Goal: Task Accomplishment & Management: Manage account settings

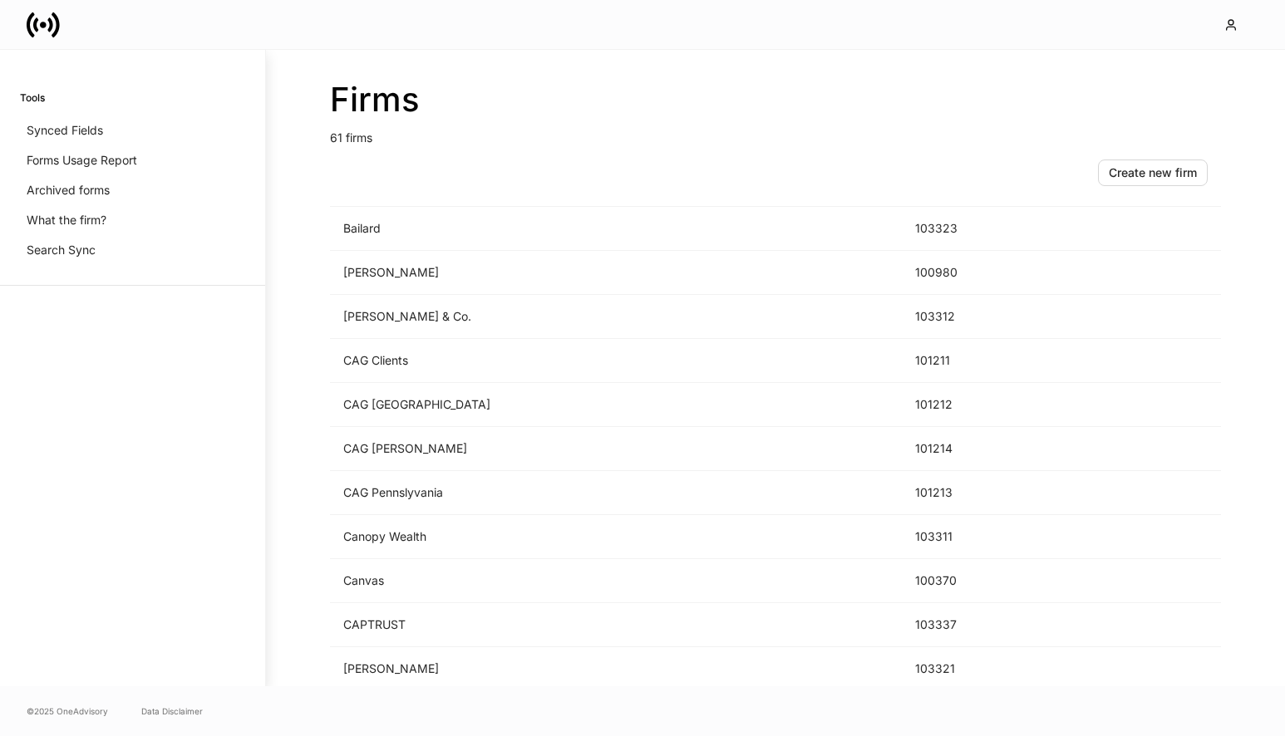
scroll to position [307, 0]
click at [482, 545] on td "[PERSON_NAME]" at bounding box center [616, 537] width 572 height 44
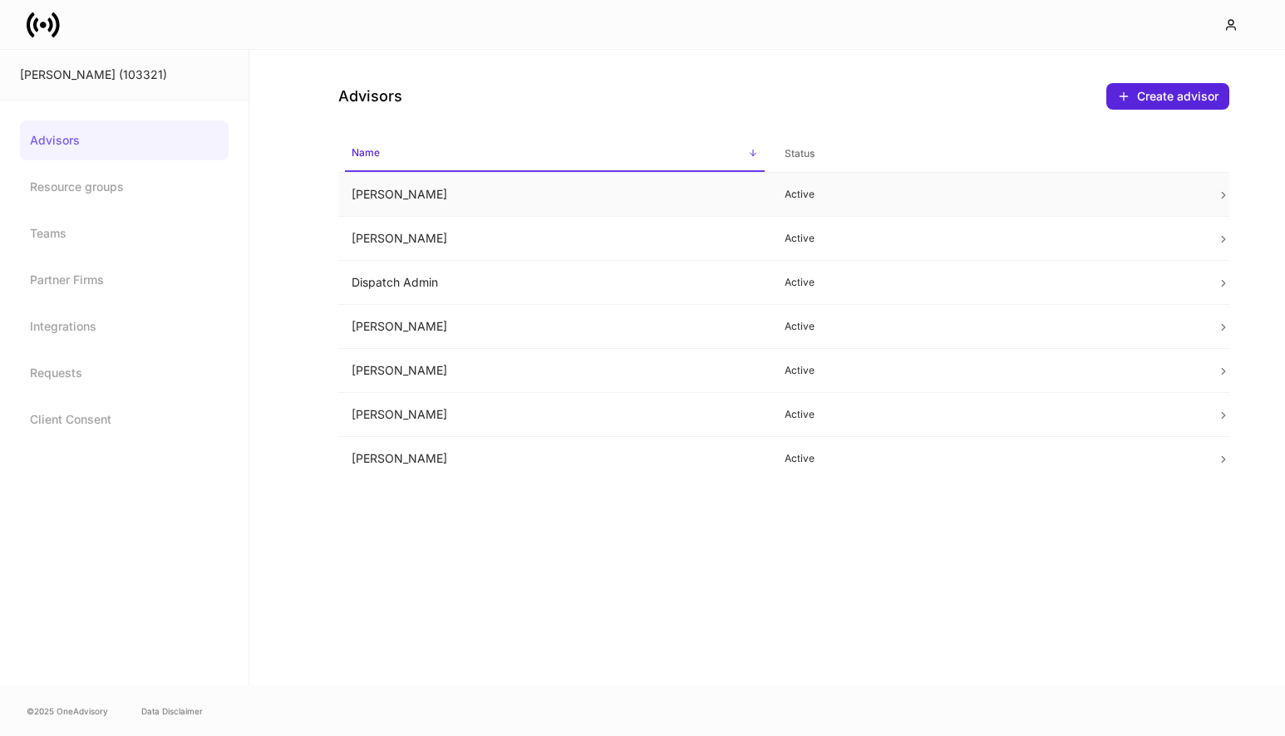
click at [612, 188] on td "[PERSON_NAME]" at bounding box center [554, 195] width 433 height 44
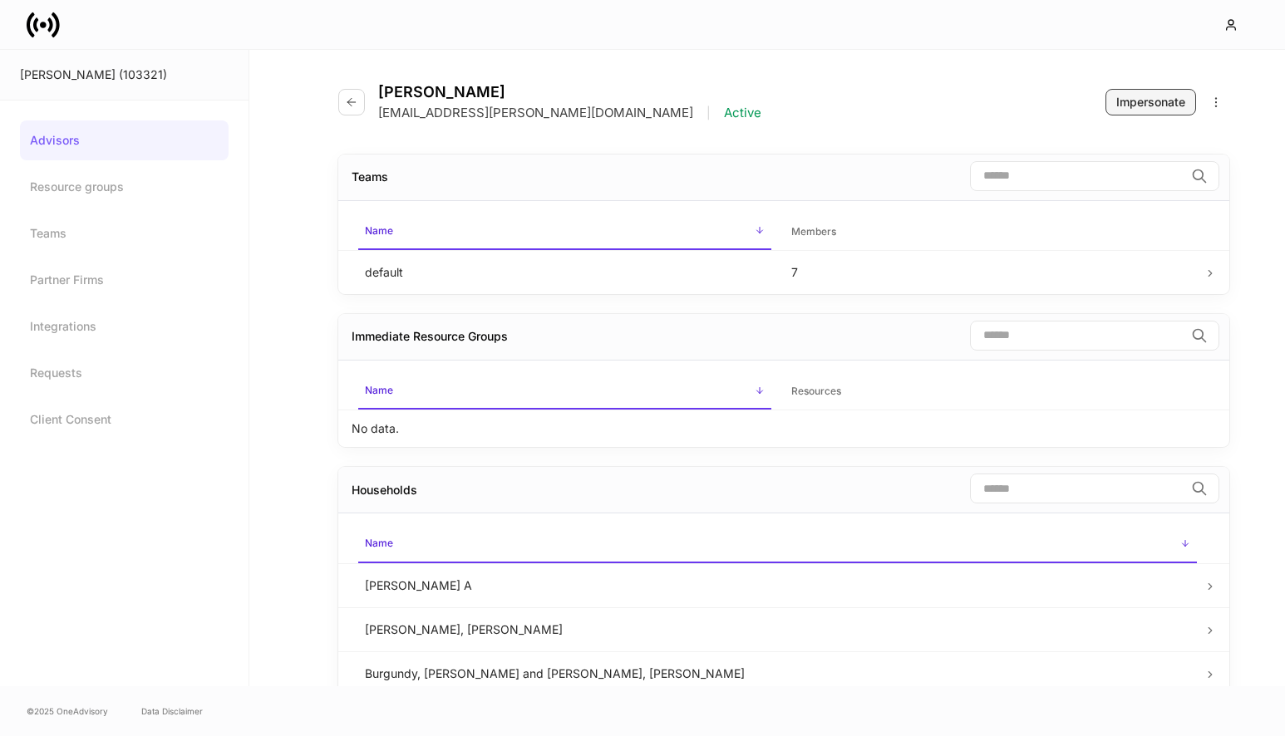
click at [1123, 107] on div "Impersonate" at bounding box center [1150, 102] width 69 height 17
click at [74, 137] on link "Advisors" at bounding box center [124, 140] width 209 height 40
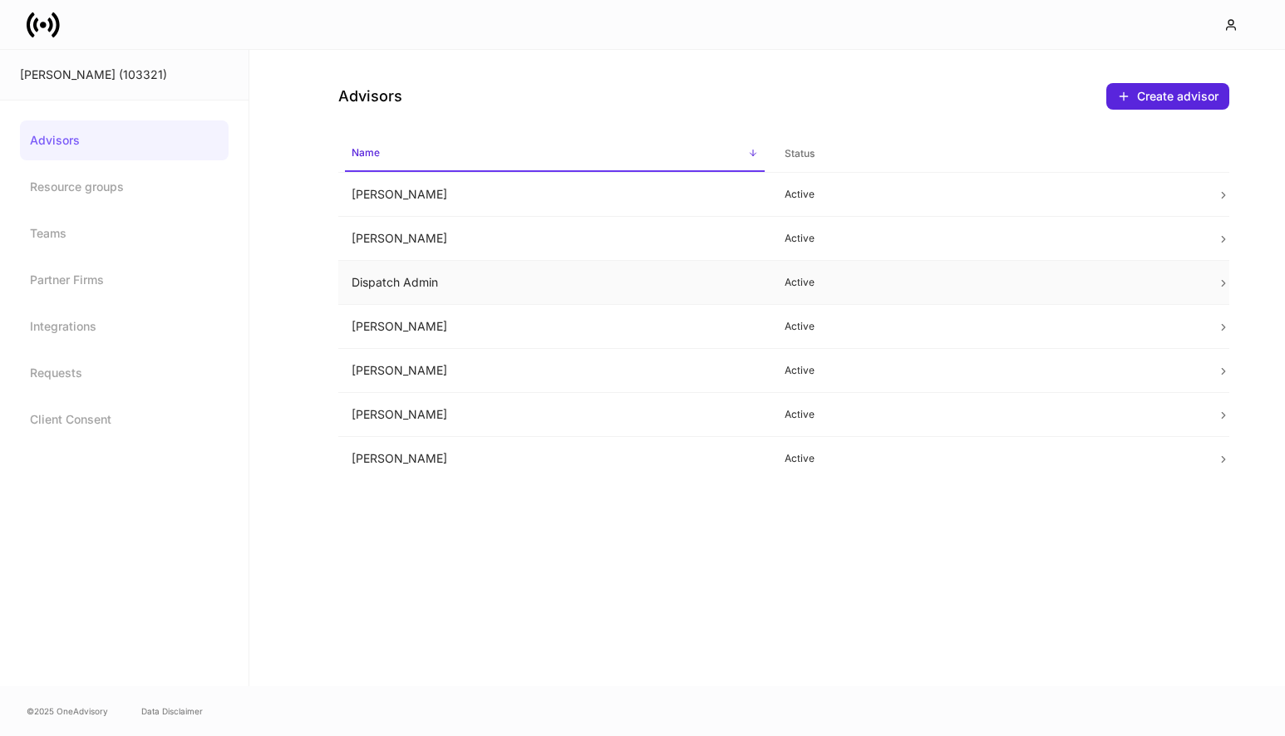
click at [499, 277] on td "Dispatch Admin" at bounding box center [554, 283] width 433 height 44
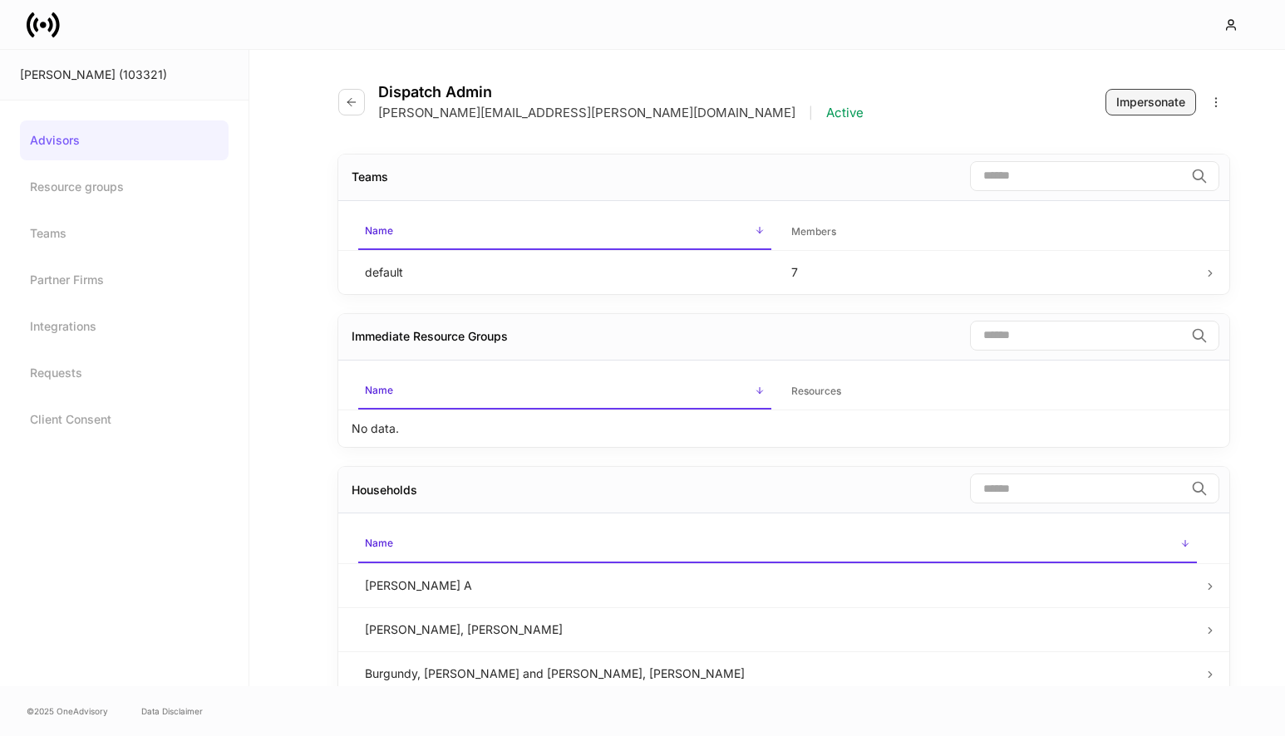
click at [1155, 96] on div "Impersonate" at bounding box center [1150, 102] width 69 height 17
